Goal: Communication & Community: Answer question/provide support

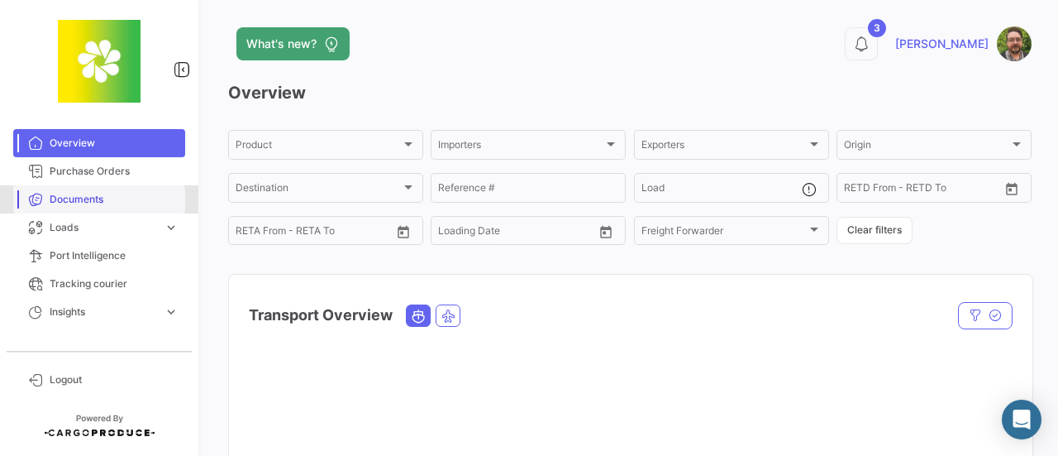
click at [88, 204] on span "Documents" at bounding box center [114, 199] width 129 height 15
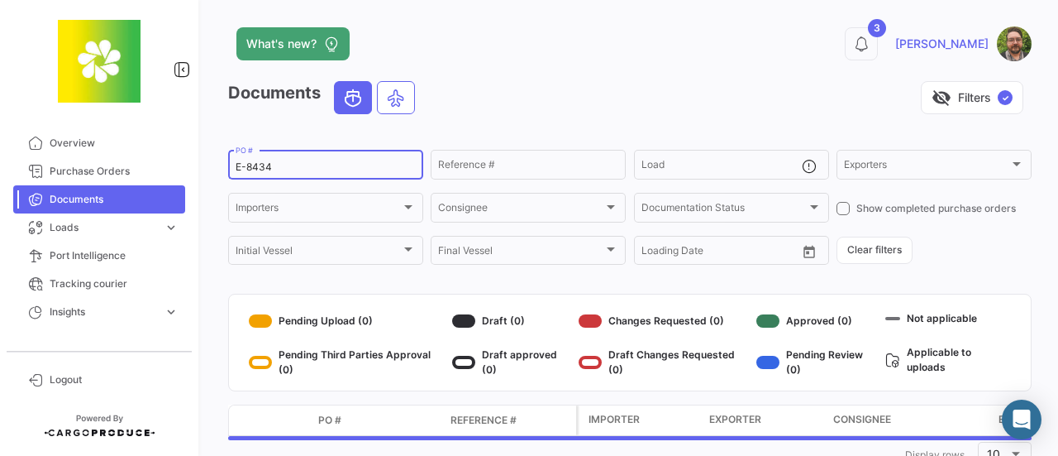
click at [386, 165] on input "E-8434" at bounding box center [326, 167] width 180 height 12
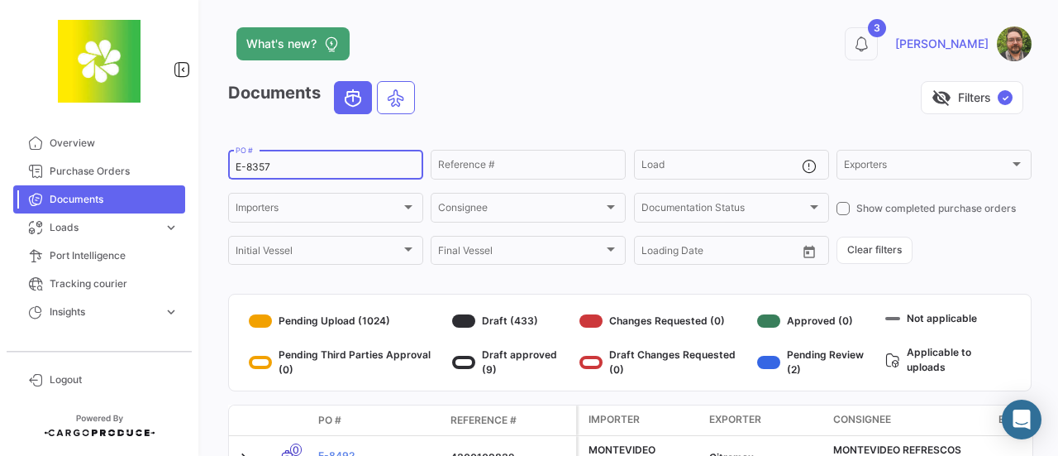
type input "E-8357"
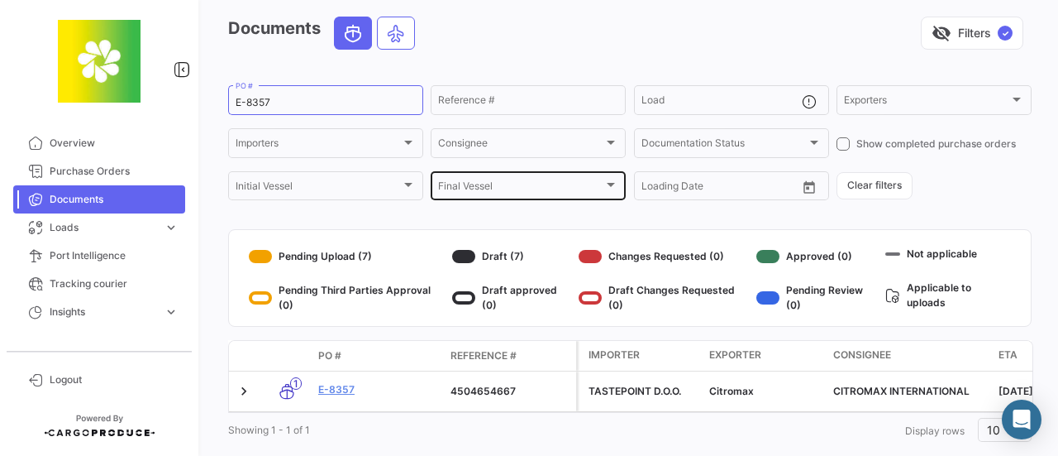
scroll to position [107, 0]
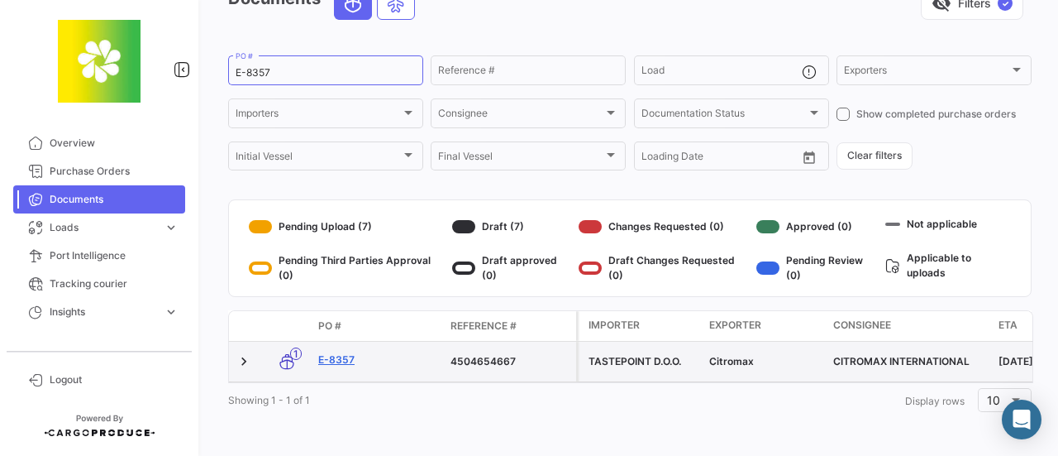
click at [337, 352] on link "E-8357" at bounding box center [377, 359] width 119 height 15
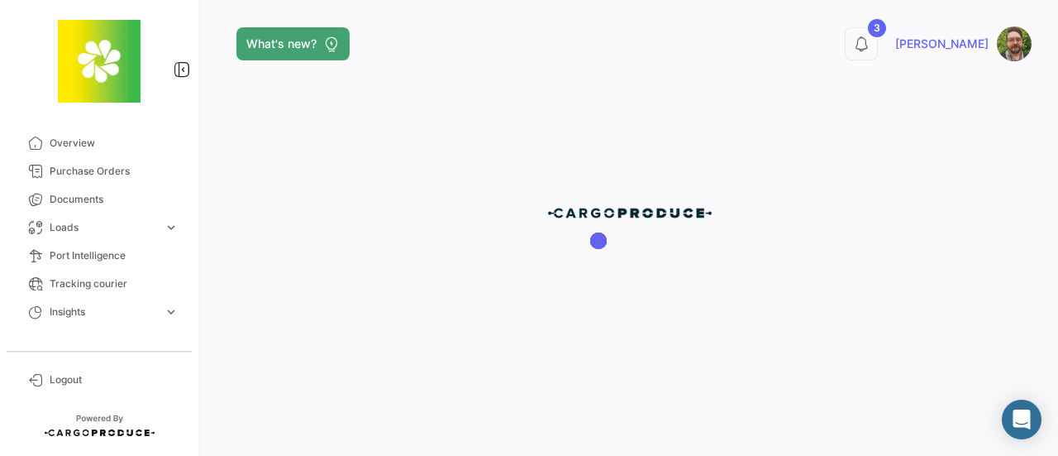
click at [332, 348] on div at bounding box center [630, 228] width 856 height 456
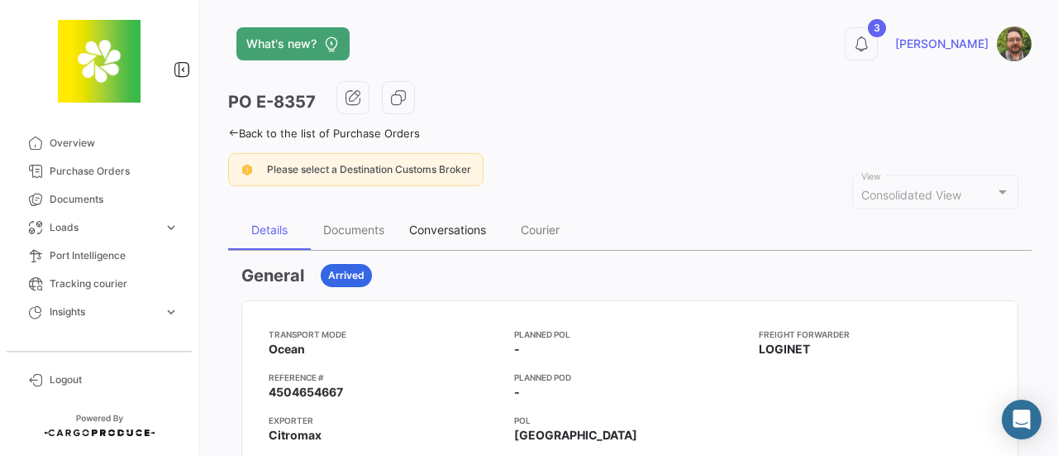
click at [456, 229] on div "Conversations" at bounding box center [447, 229] width 77 height 14
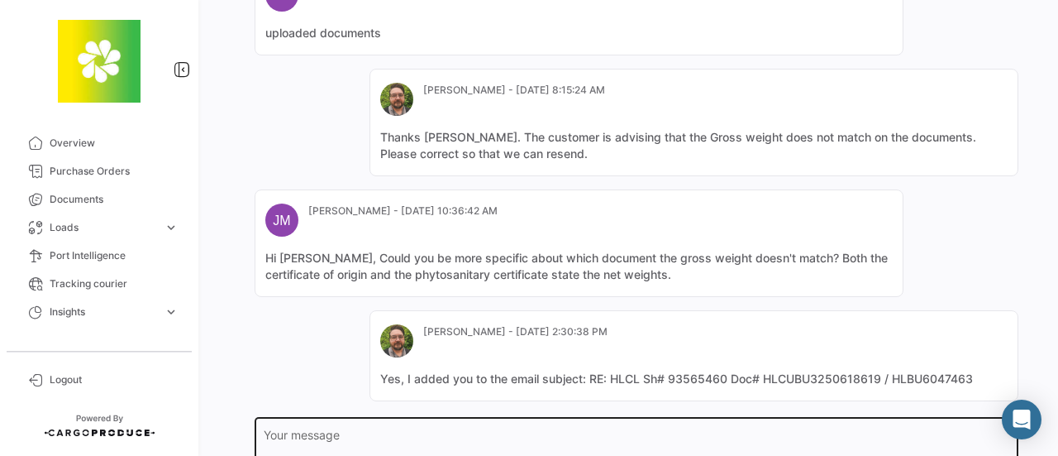
scroll to position [575, 0]
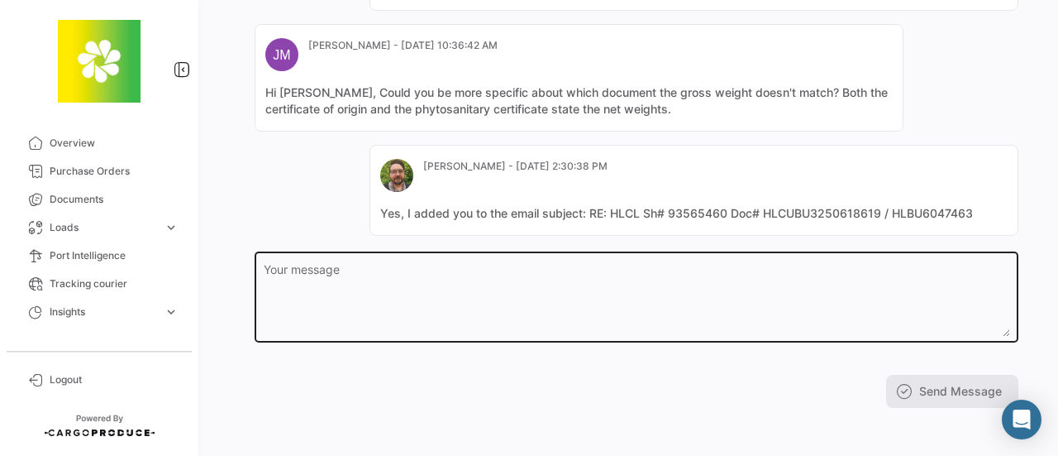
click at [744, 264] on textarea "Your message" at bounding box center [637, 300] width 747 height 73
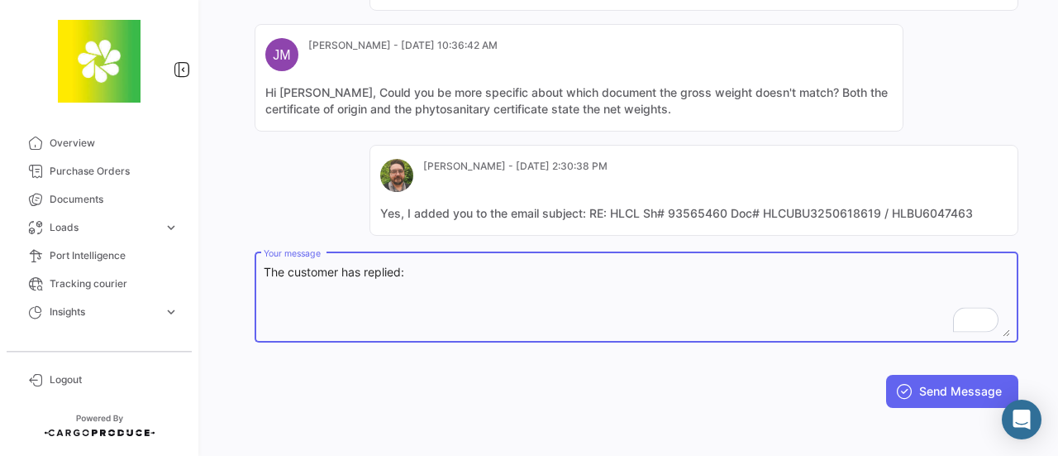
paste textarea "it is about the gross weight and the number of shipments. Your documents state …"
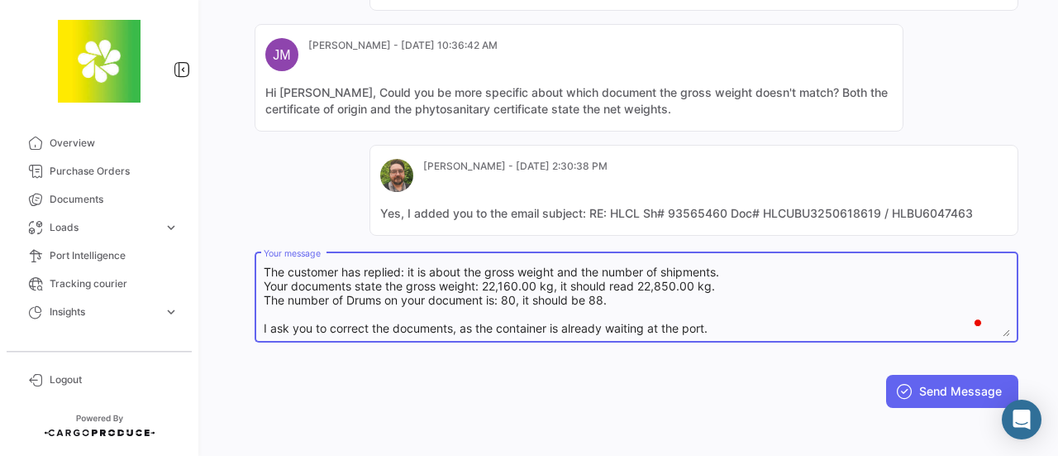
scroll to position [26, 0]
type textarea "The customer has replied: it is about the gross weight and the number of shipme…"
click at [928, 389] on button "Send Message" at bounding box center [952, 390] width 132 height 33
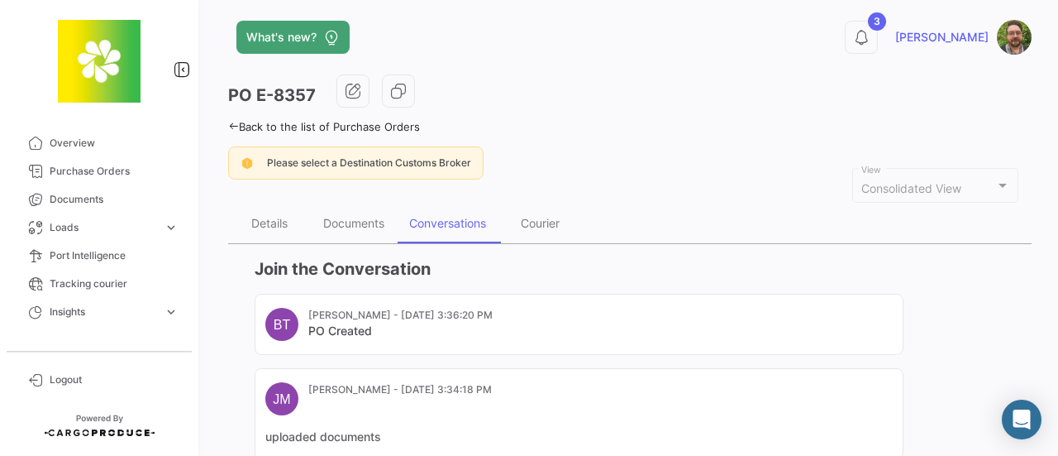
scroll to position [0, 0]
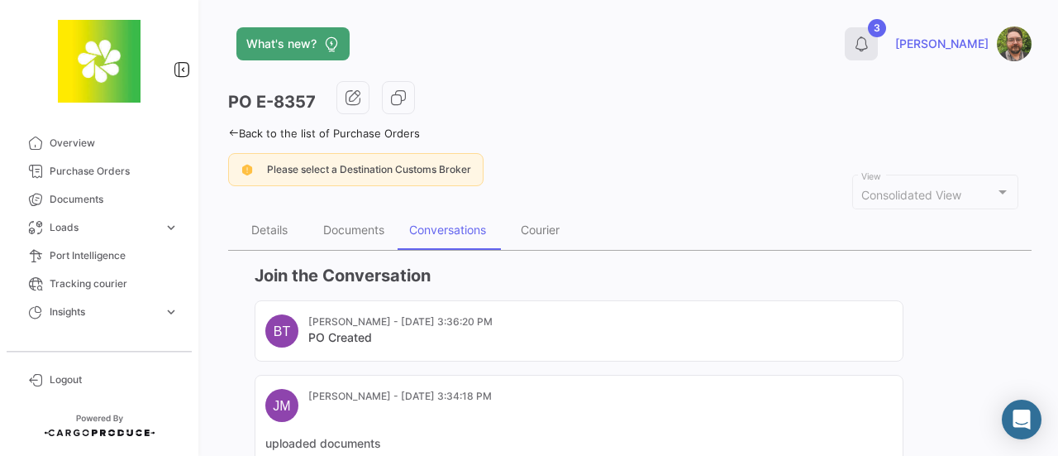
click at [870, 45] on icon at bounding box center [861, 44] width 17 height 17
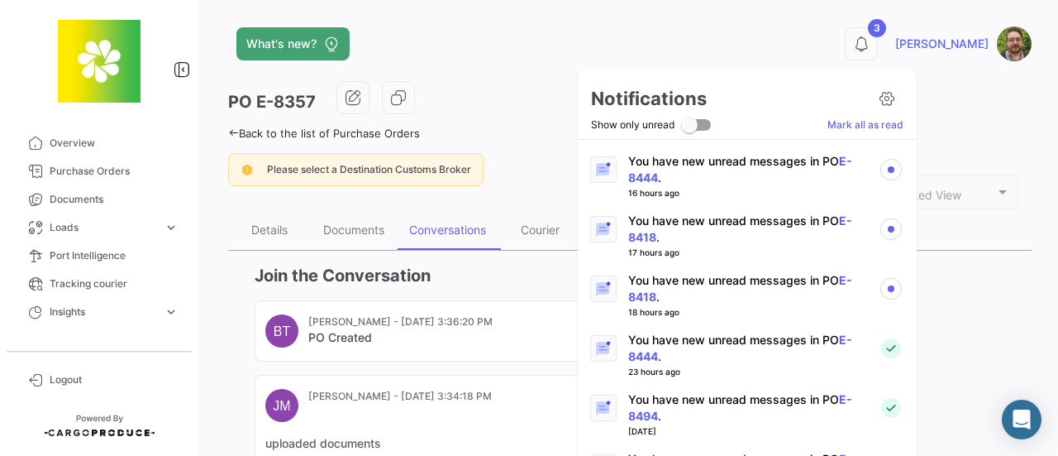
click at [728, 277] on p "You have new unread messages in PO E-8418 ." at bounding box center [746, 288] width 237 height 33
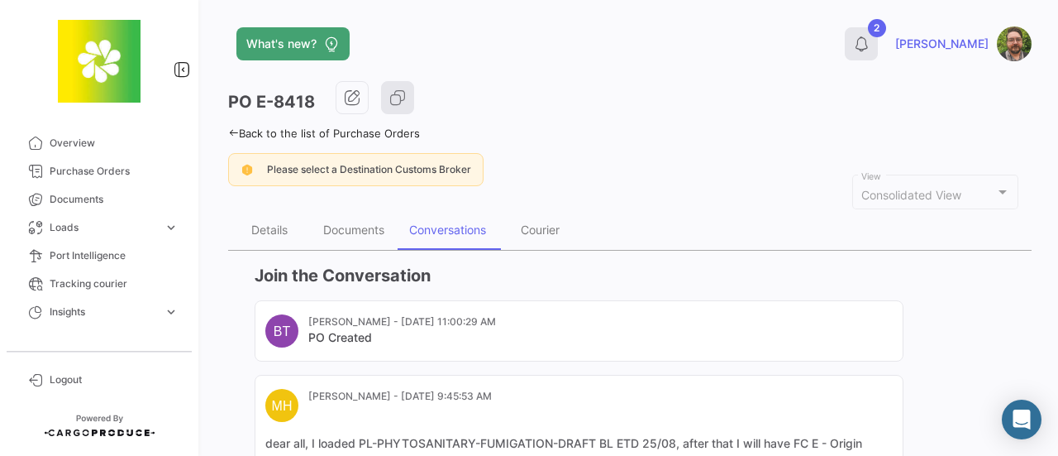
click at [870, 42] on icon at bounding box center [861, 44] width 17 height 17
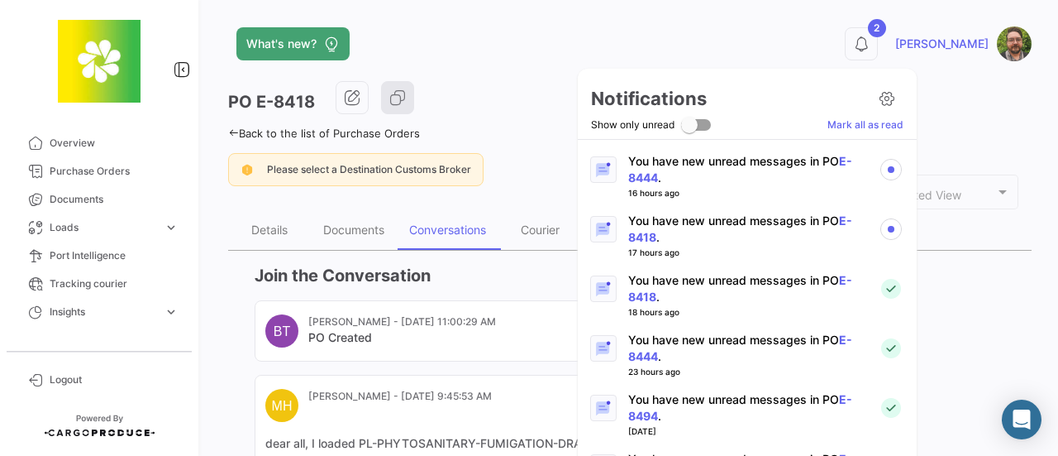
click at [756, 222] on p "You have new unread messages in PO E-8418 ." at bounding box center [746, 228] width 237 height 33
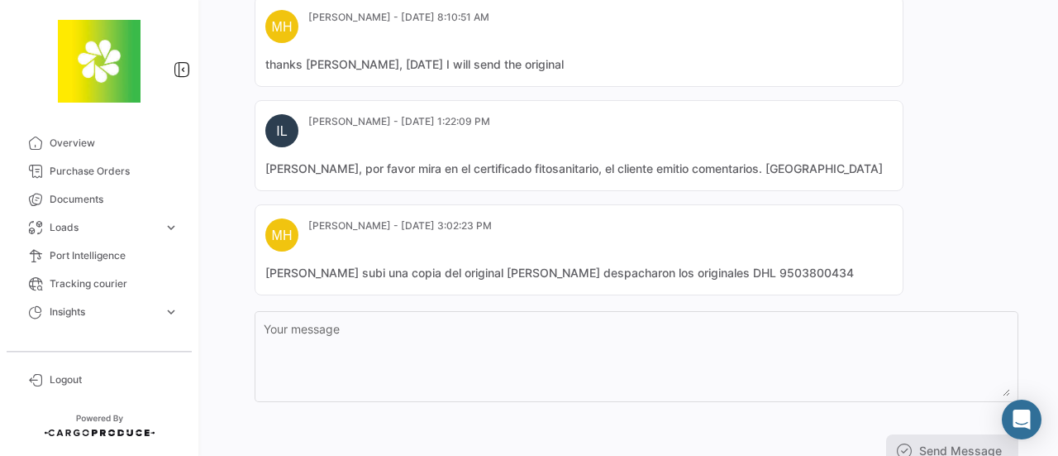
scroll to position [977, 0]
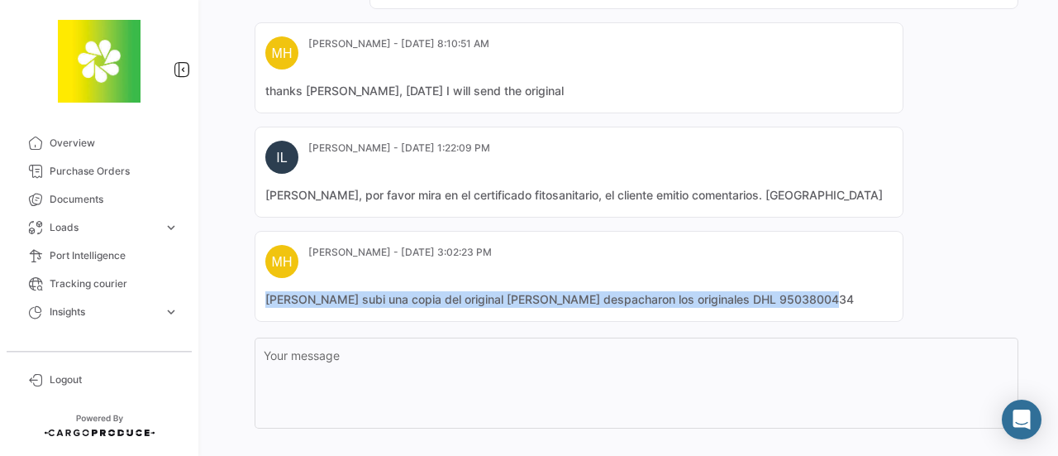
drag, startPoint x: 802, startPoint y: 290, endPoint x: 245, endPoint y: 295, distance: 557.2
click at [505, 291] on mat-card-content "[PERSON_NAME] subi una copia del original [PERSON_NAME] despacharon los origina…" at bounding box center [578, 299] width 627 height 17
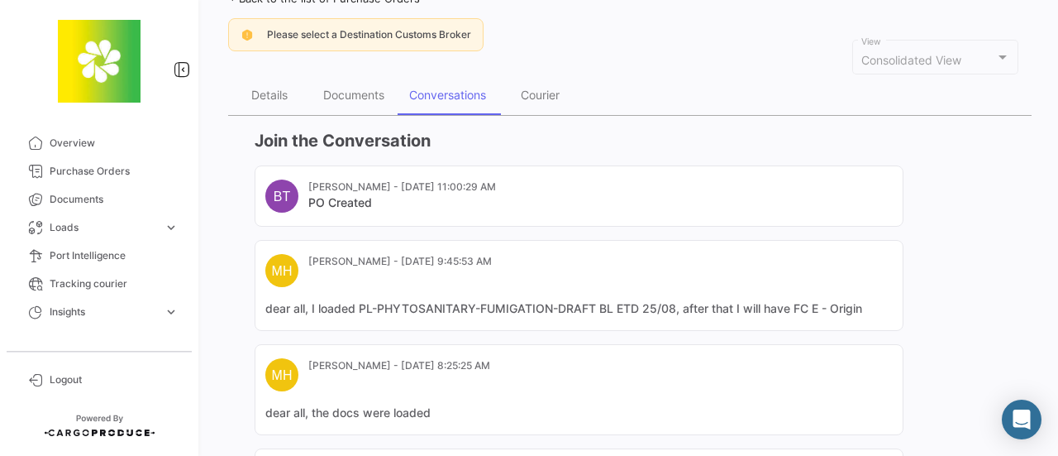
scroll to position [0, 0]
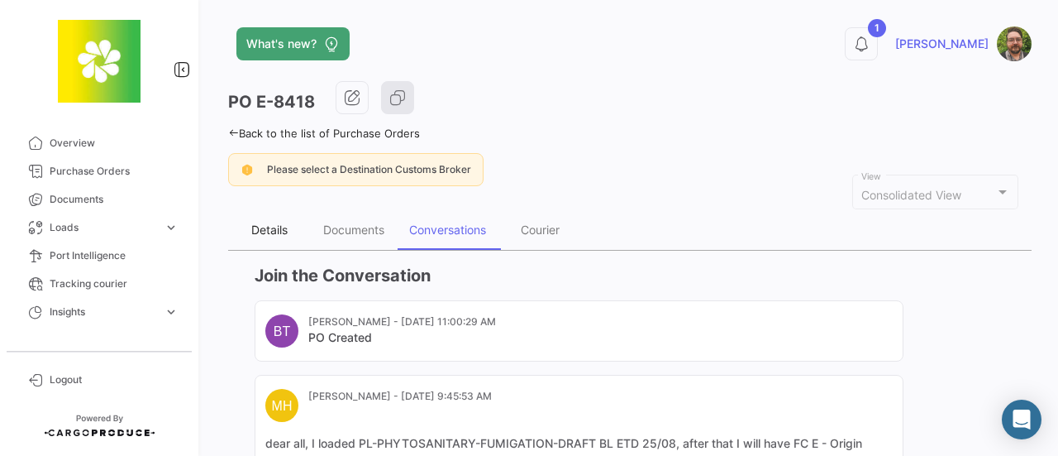
click at [274, 232] on div "Details" at bounding box center [269, 229] width 36 height 14
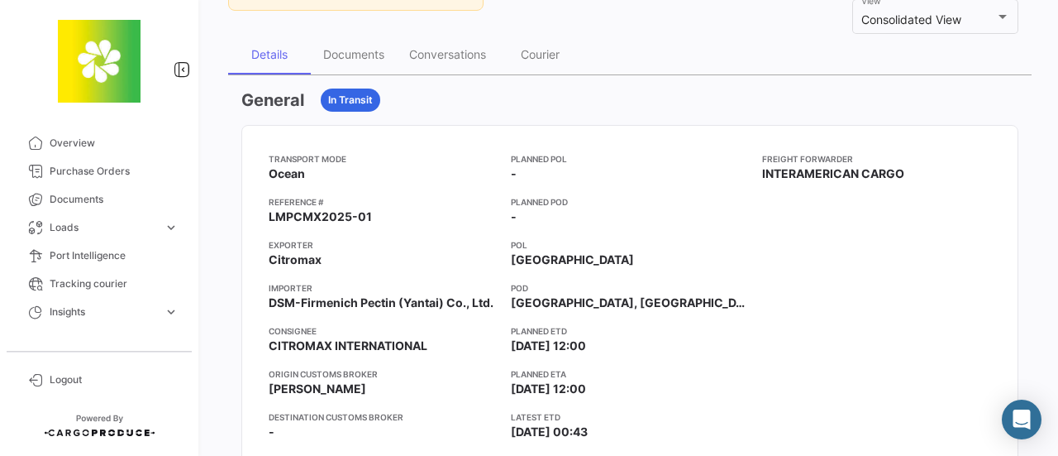
scroll to position [83, 0]
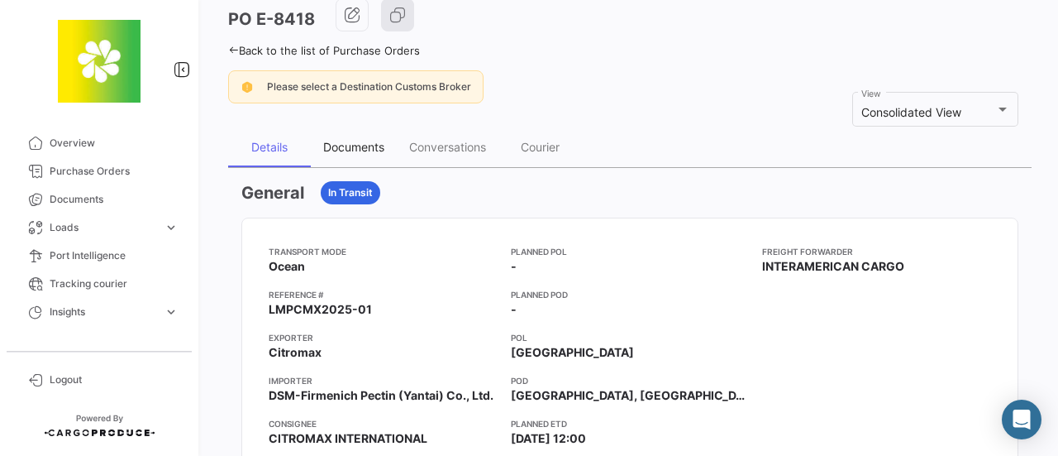
click at [365, 145] on div "Documents" at bounding box center [353, 147] width 61 height 14
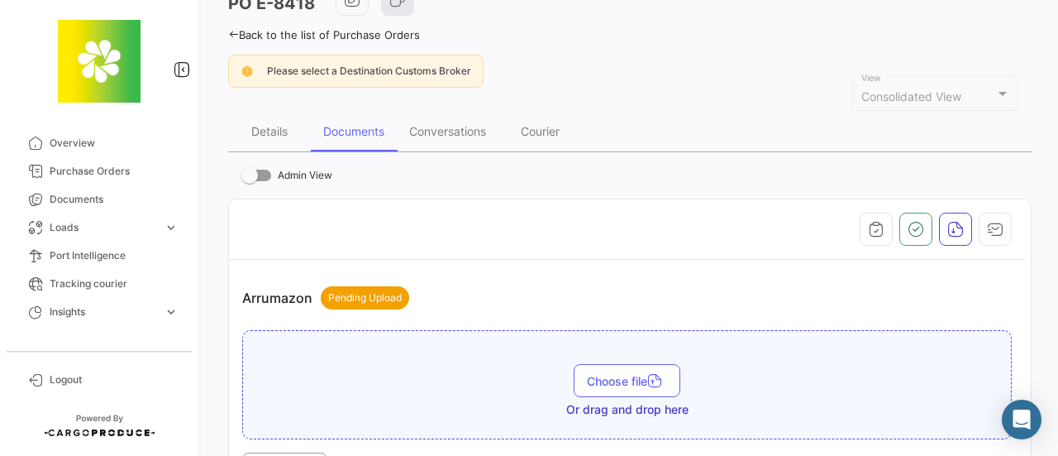
scroll to position [0, 0]
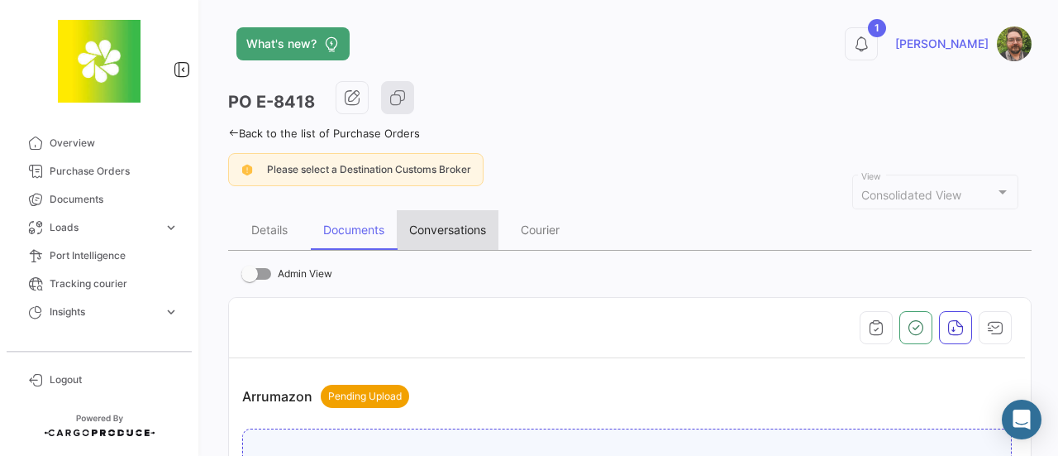
click at [478, 228] on div "Conversations" at bounding box center [447, 229] width 77 height 14
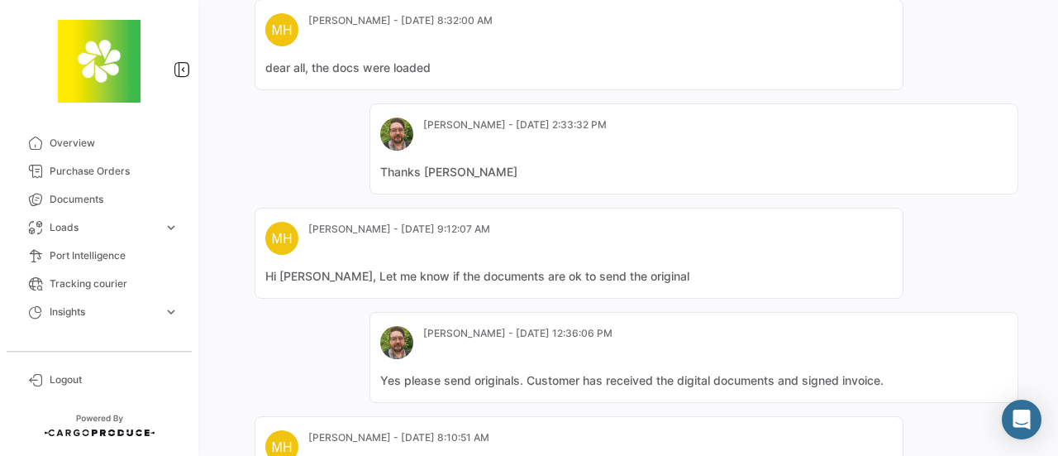
scroll to position [1060, 0]
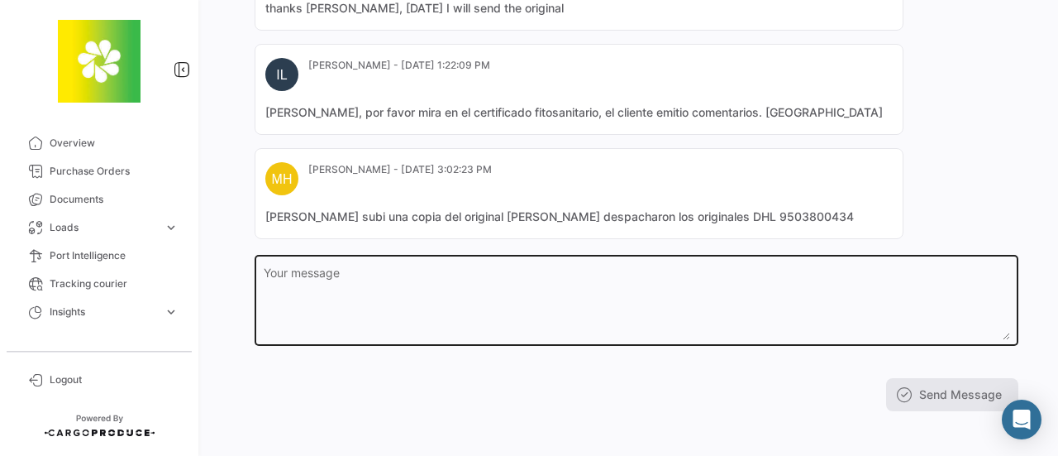
click at [493, 274] on textarea "Your message" at bounding box center [637, 303] width 747 height 73
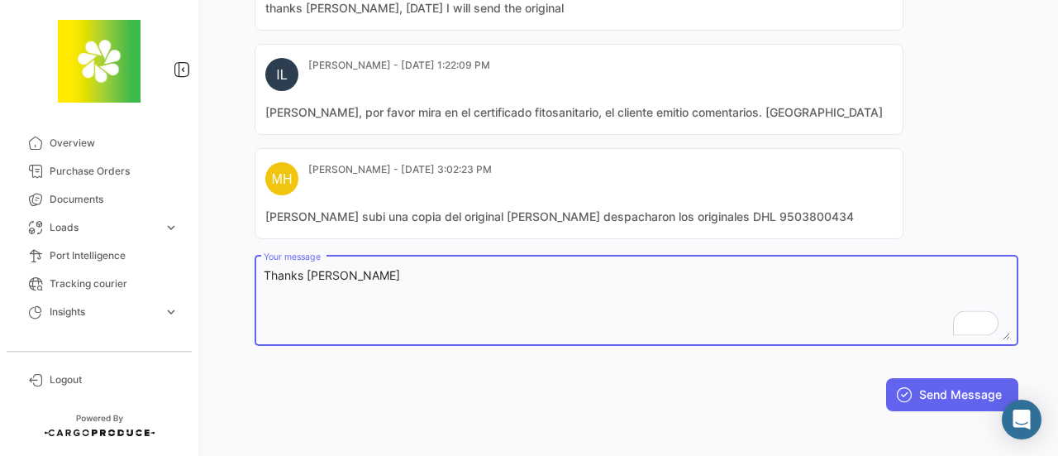
type textarea "Thanks [PERSON_NAME]"
click at [927, 382] on button "Send Message" at bounding box center [952, 394] width 132 height 33
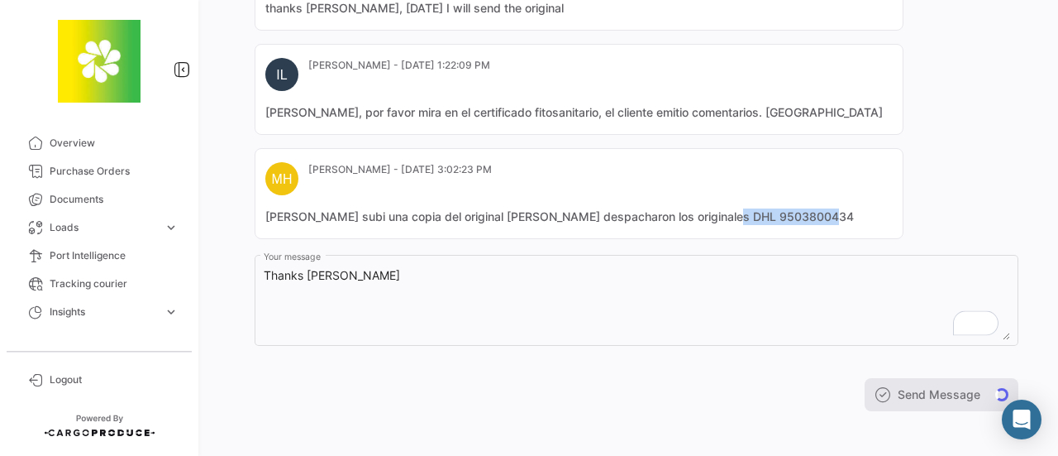
drag, startPoint x: 797, startPoint y: 206, endPoint x: 698, endPoint y: 208, distance: 99.2
click at [698, 208] on mat-card-content "[PERSON_NAME] subi una copia del original [PERSON_NAME] despacharon los origina…" at bounding box center [578, 216] width 627 height 17
copy mat-card-content "DHL 9503800434"
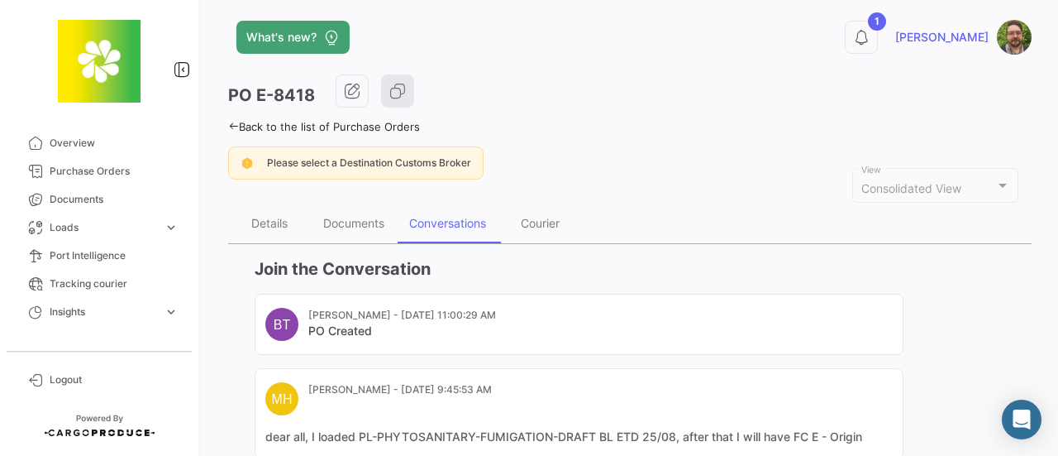
scroll to position [0, 0]
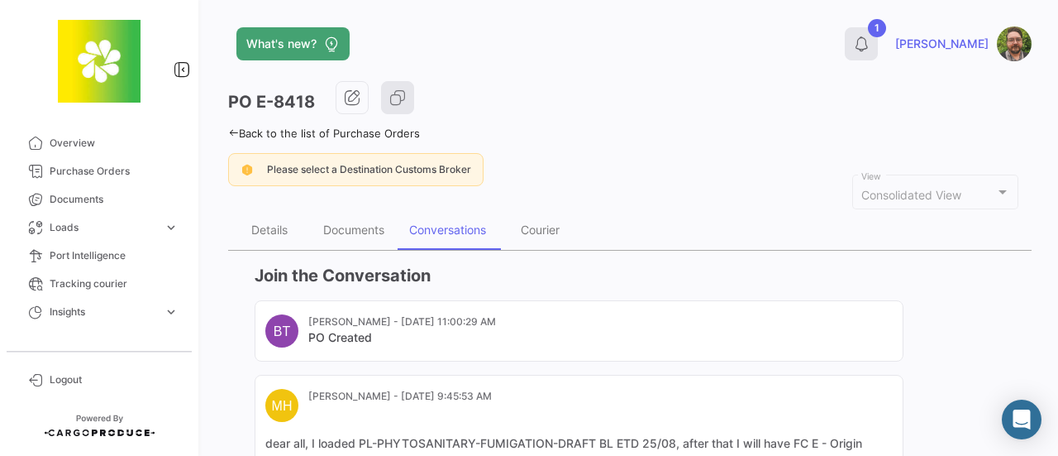
click at [870, 47] on icon at bounding box center [861, 44] width 17 height 17
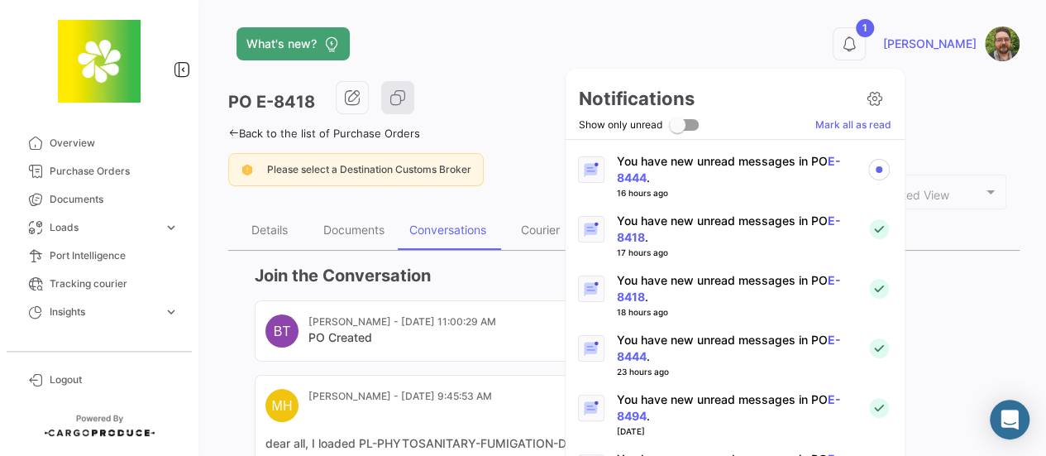
click at [723, 168] on p "You have new unread messages in PO E-8444 ." at bounding box center [734, 169] width 237 height 33
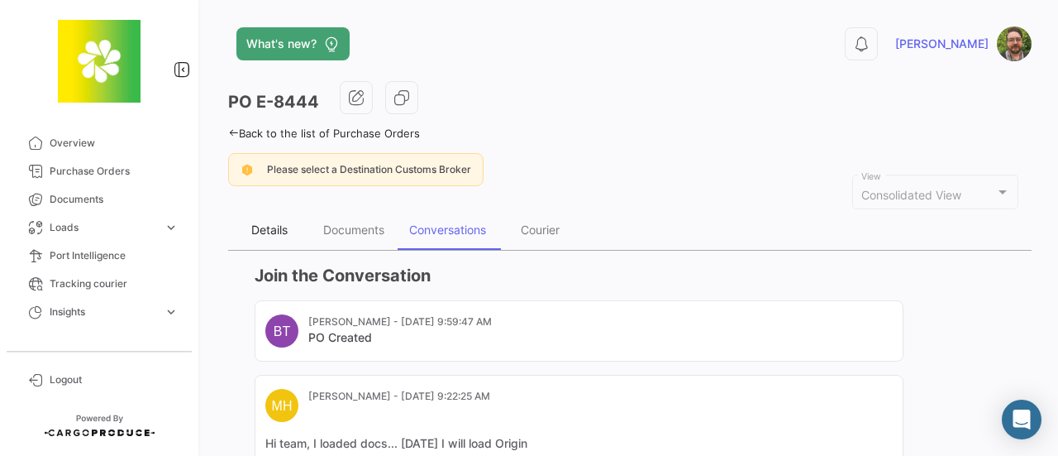
click at [273, 226] on div "Details" at bounding box center [269, 229] width 36 height 14
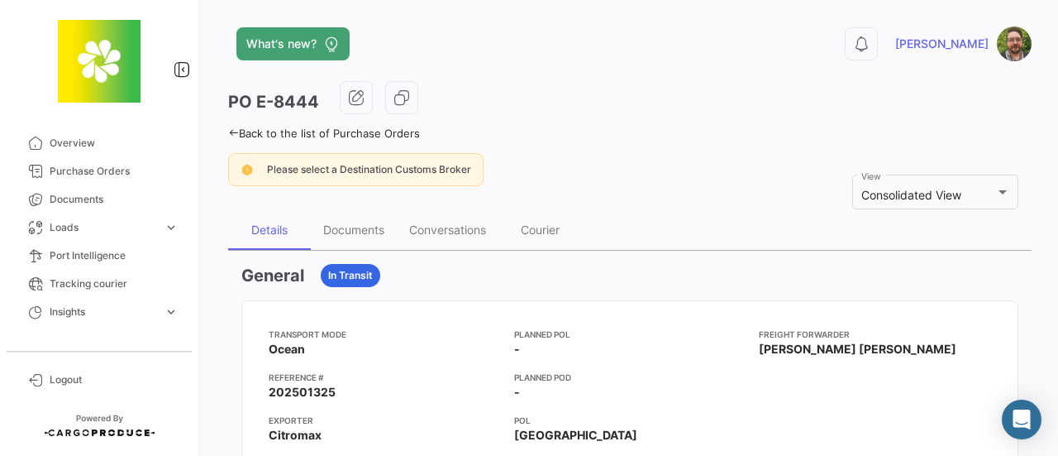
click at [231, 130] on icon at bounding box center [233, 132] width 11 height 11
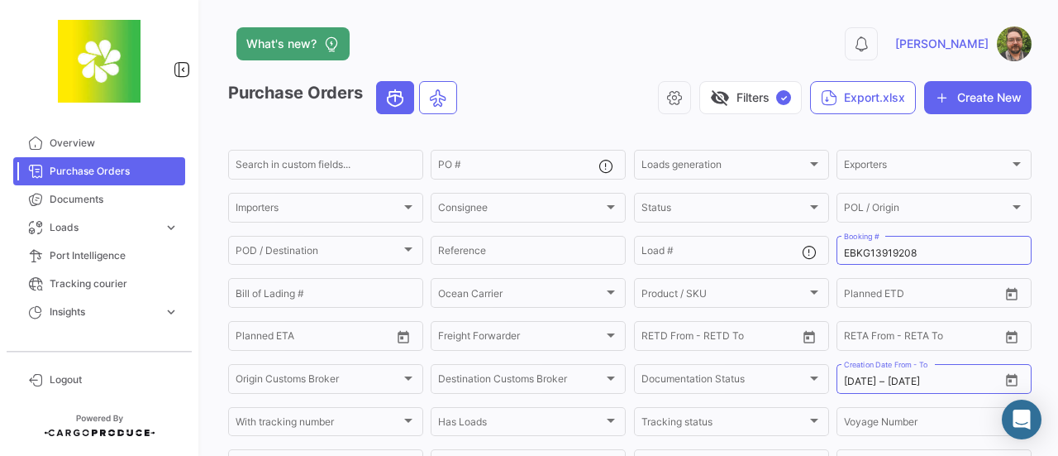
click at [537, 70] on app-header "What's new? 0 [PERSON_NAME]" at bounding box center [630, 53] width 804 height 55
